Goal: Information Seeking & Learning: Learn about a topic

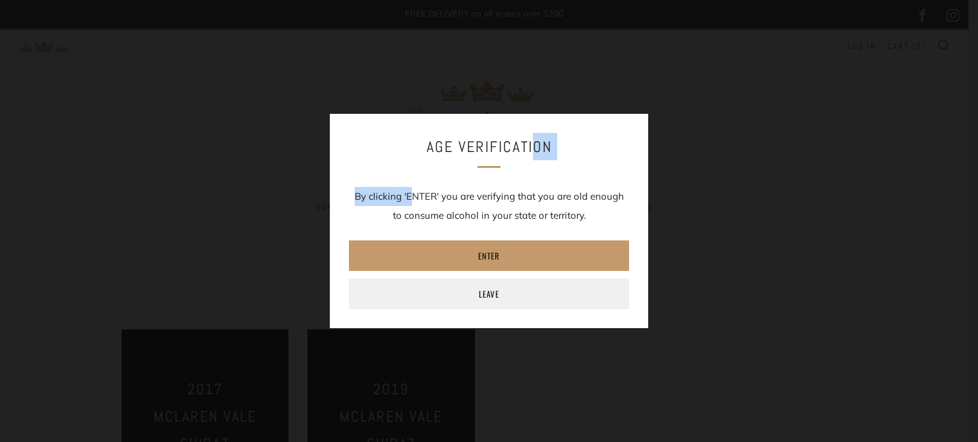
drag, startPoint x: 405, startPoint y: 128, endPoint x: 606, endPoint y: 129, distance: 201.1
click at [606, 129] on div "Age verification By clicking 'ENTER' you are verifying that you are old enough …" at bounding box center [489, 221] width 318 height 215
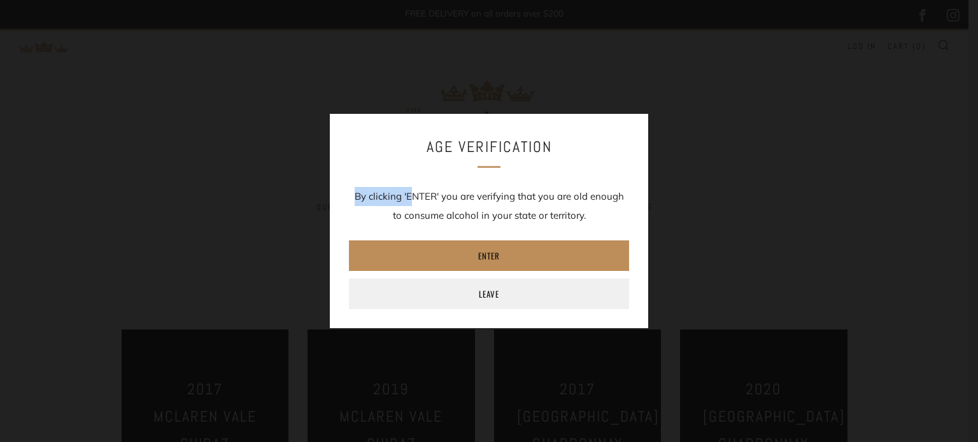
click at [517, 255] on link "Enter" at bounding box center [489, 256] width 280 height 31
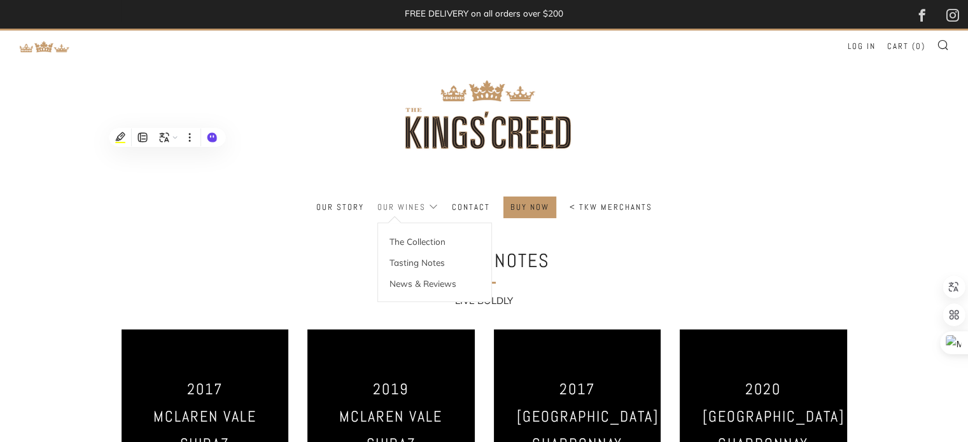
click at [414, 209] on link "Our Wines" at bounding box center [407, 207] width 61 height 20
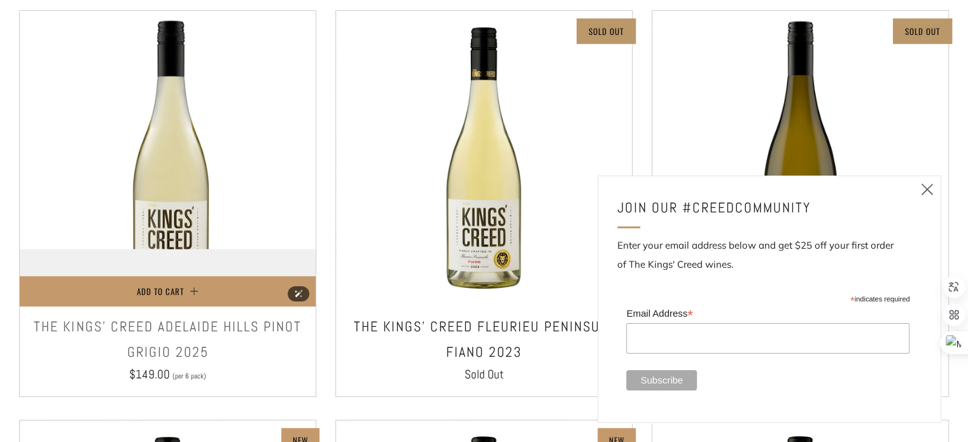
scroll to position [382, 0]
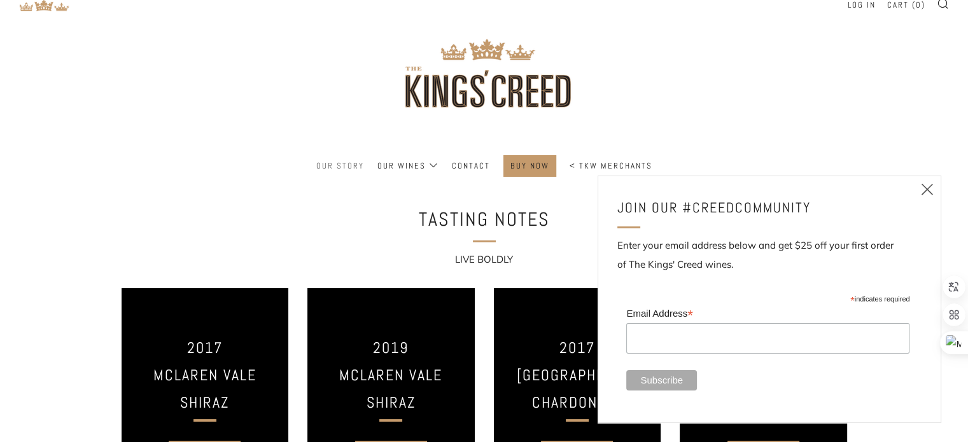
scroll to position [64, 0]
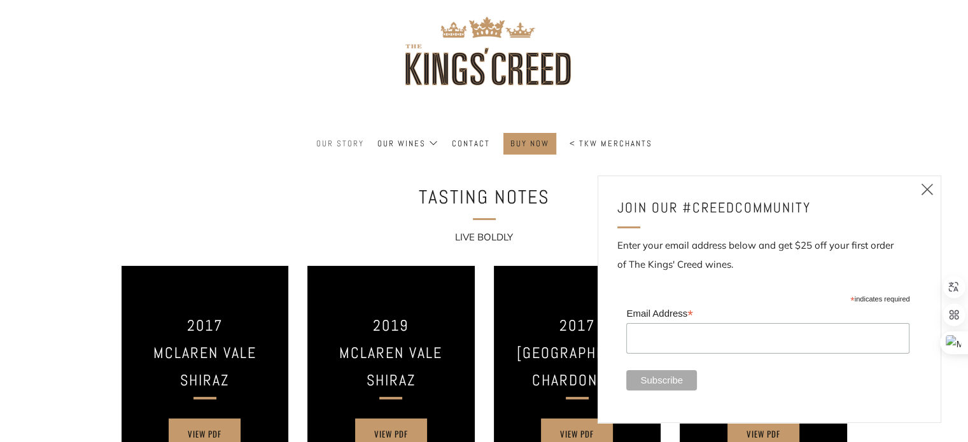
click at [328, 146] on link "Our Story" at bounding box center [340, 144] width 48 height 20
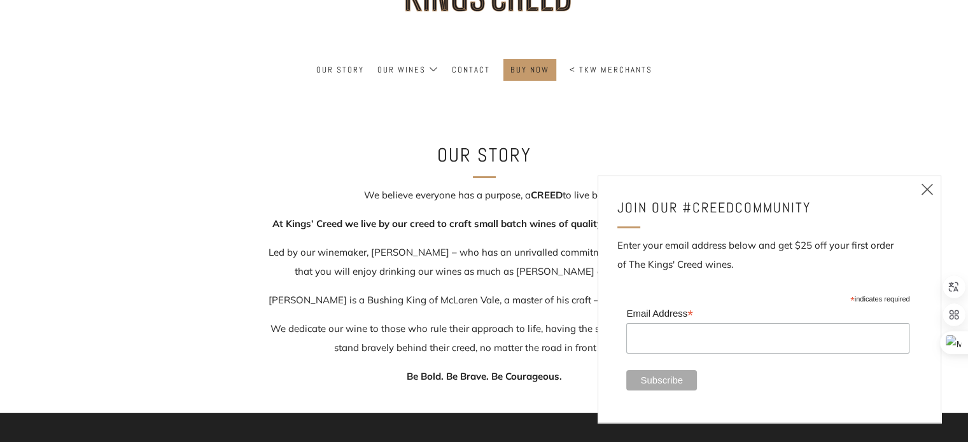
scroll to position [191, 0]
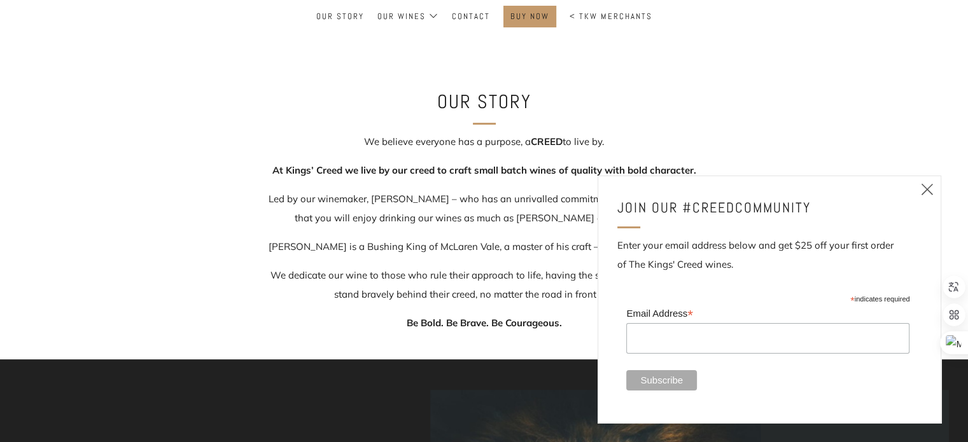
click at [927, 186] on icon at bounding box center [927, 189] width 15 height 16
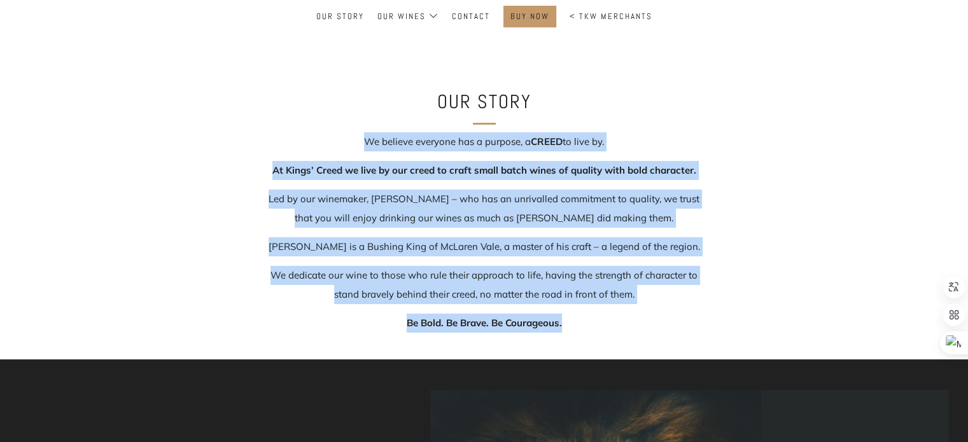
drag, startPoint x: 362, startPoint y: 135, endPoint x: 777, endPoint y: 327, distance: 456.8
click at [777, 327] on div "Our story We believe everyone has a purpose, a [DEMOGRAPHIC_DATA] to live by. A…" at bounding box center [484, 210] width 968 height 246
copy div "We believe everyone has a purpose, a [DEMOGRAPHIC_DATA] to live by. At [GEOGRAP…"
